Goal: Task Accomplishment & Management: Use online tool/utility

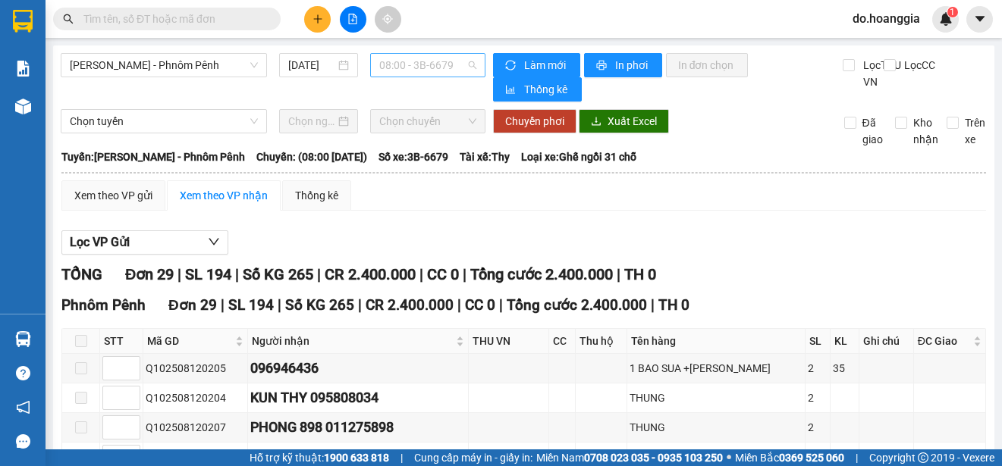
click at [398, 67] on span "08:00 - 3B-6679" at bounding box center [427, 65] width 97 height 23
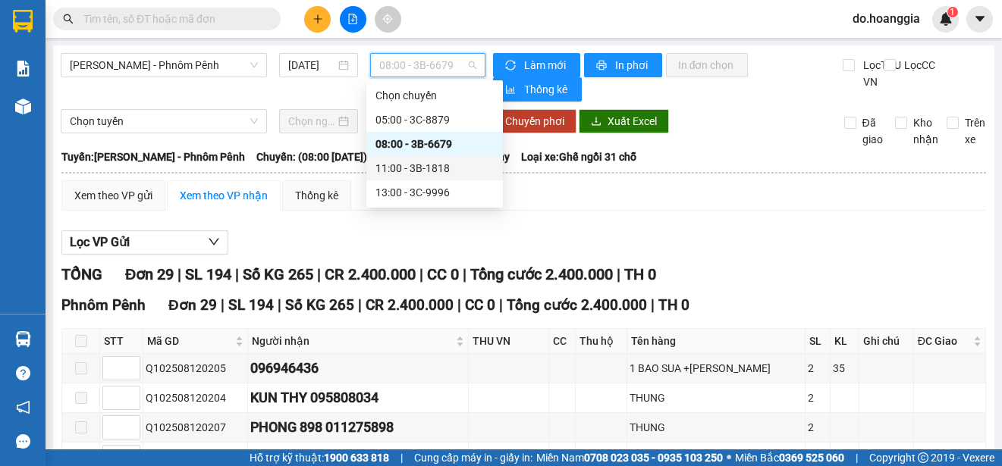
click at [394, 165] on div "11:00 - 3B-1818" at bounding box center [434, 168] width 118 height 17
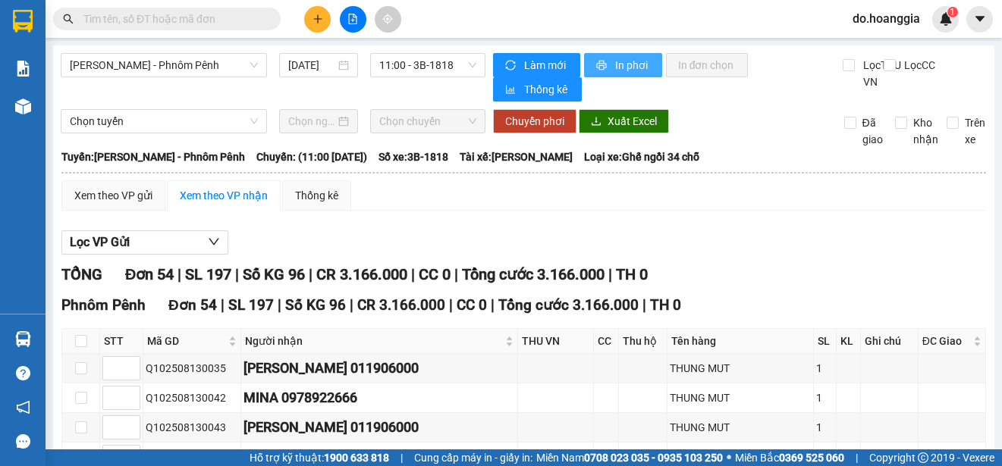
click at [615, 60] on span "In phơi" at bounding box center [632, 65] width 35 height 17
click at [416, 68] on span "11:00 - 3B-1818" at bounding box center [427, 65] width 97 height 23
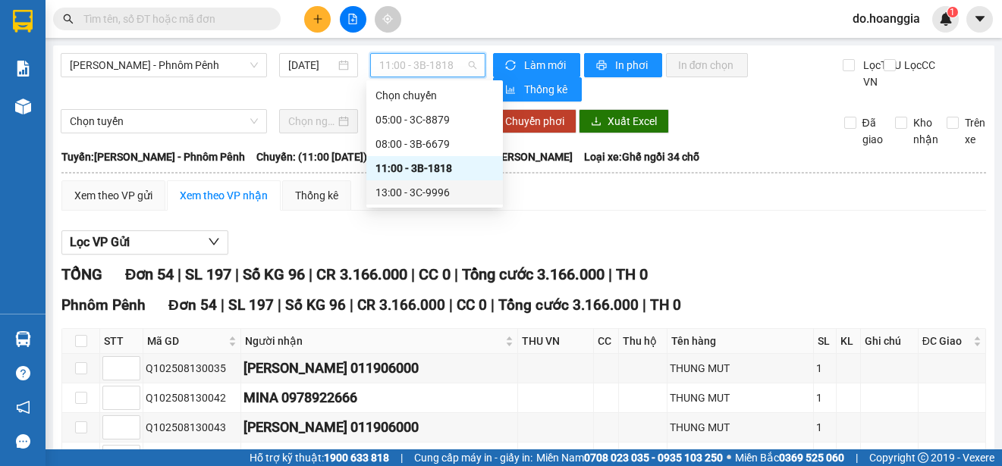
click at [414, 190] on div "13:00 - 3C-9996" at bounding box center [434, 192] width 118 height 17
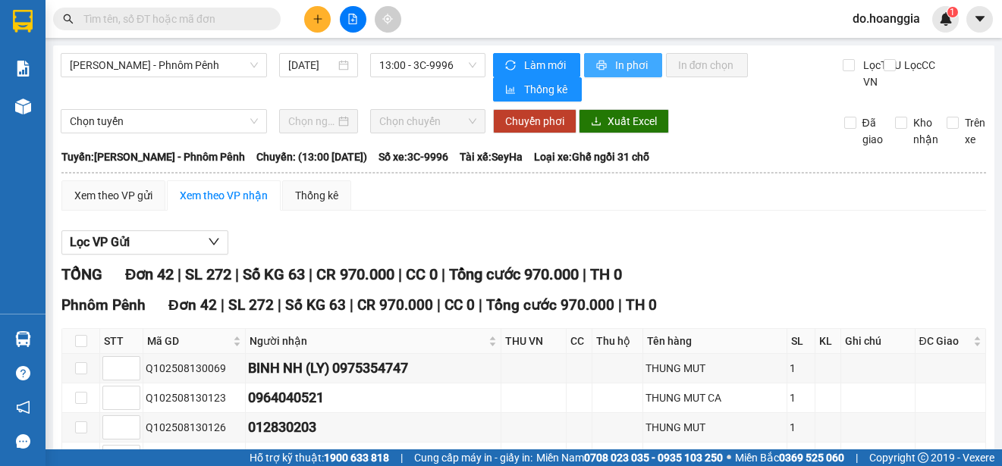
click at [615, 59] on span "In phơi" at bounding box center [632, 65] width 35 height 17
